Goal: Transaction & Acquisition: Purchase product/service

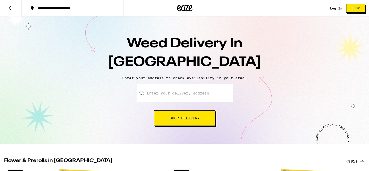
click at [172, 92] on input "Enter your delivery address" at bounding box center [185, 93] width 96 height 18
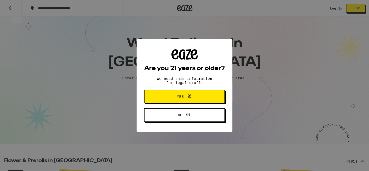
click at [181, 103] on button "Yes" at bounding box center [184, 96] width 80 height 13
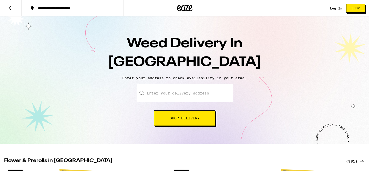
click at [170, 92] on input "Enter your delivery address" at bounding box center [185, 93] width 96 height 18
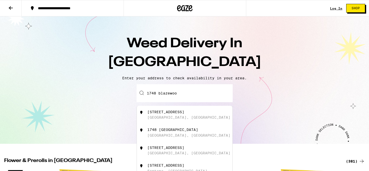
click at [148, 115] on div "[STREET_ADDRESS]" at bounding box center [193, 115] width 92 height 10
type input "[STREET_ADDRESS]"
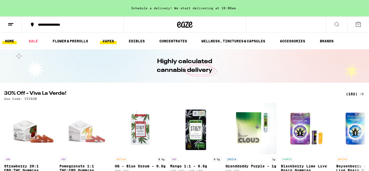
click at [108, 40] on link "VAPES" at bounding box center [108, 41] width 17 height 6
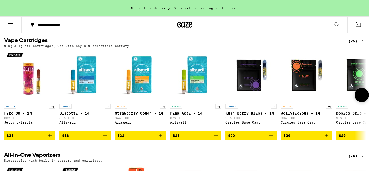
scroll to position [106, 0]
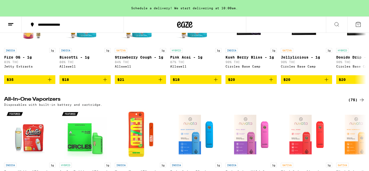
click at [352, 103] on div "(75)" at bounding box center [356, 100] width 17 height 6
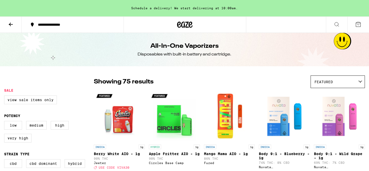
click at [336, 81] on div "Featured" at bounding box center [338, 82] width 54 height 12
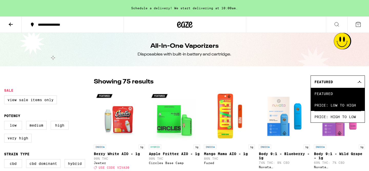
click at [341, 102] on span "Price: Low to High" at bounding box center [338, 105] width 47 height 12
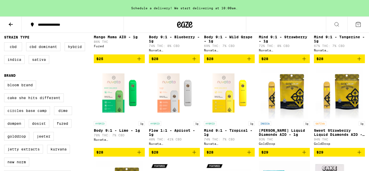
scroll to position [116, 0]
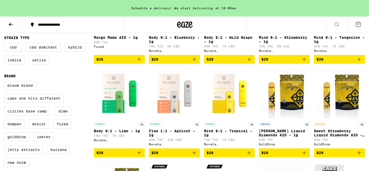
click at [121, 96] on img "Open page for Body 9:1 - Lime - 1g from Nuvata (CA)" at bounding box center [119, 93] width 51 height 51
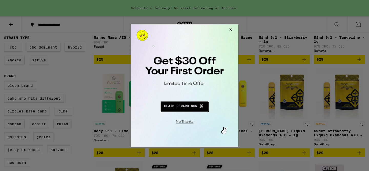
click at [234, 31] on button "Close Modal" at bounding box center [230, 30] width 14 height 12
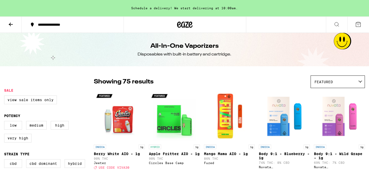
click at [12, 24] on icon at bounding box center [11, 25] width 4 height 4
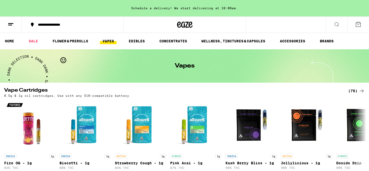
click at [337, 25] on icon at bounding box center [337, 24] width 6 height 6
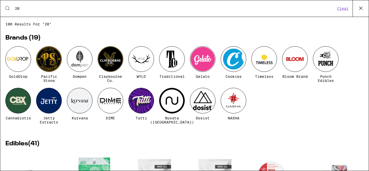
type input "2"
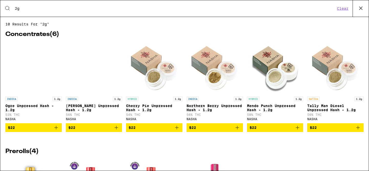
type input "2g"
